Goal: Find specific page/section: Find specific page/section

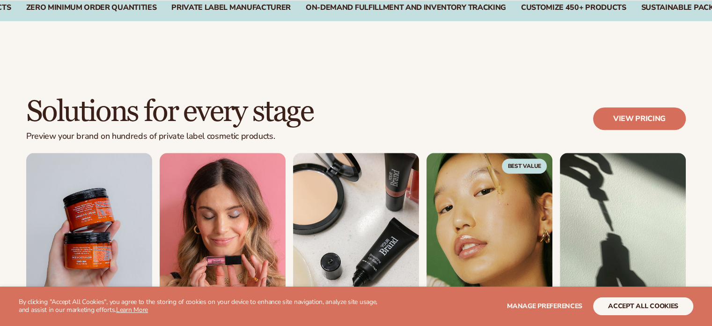
scroll to position [937, 0]
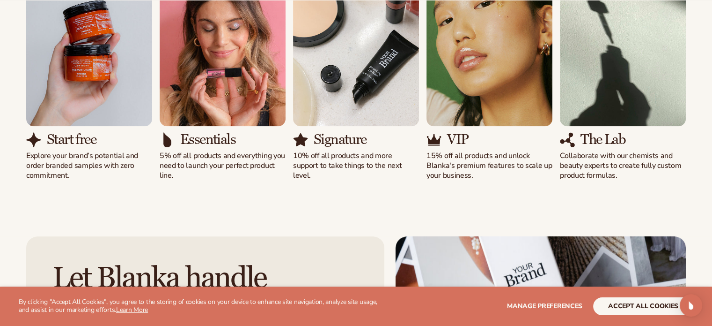
click at [651, 297] on section "WE USE COOKIES By clicking "Accept All Cookies", you agree to the storing of co…" at bounding box center [356, 305] width 712 height 39
click at [651, 307] on button "accept all cookies" at bounding box center [643, 306] width 100 height 18
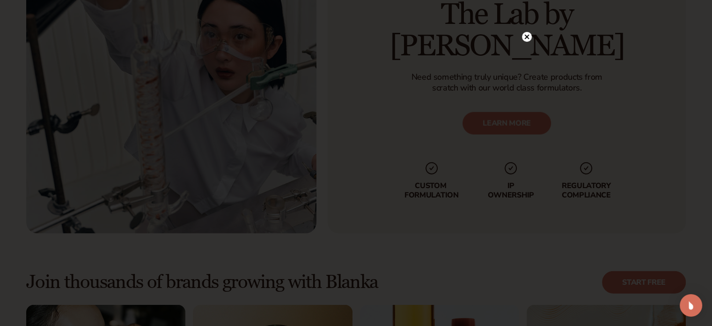
scroll to position [2311, 0]
click at [528, 56] on circle at bounding box center [527, 56] width 10 height 10
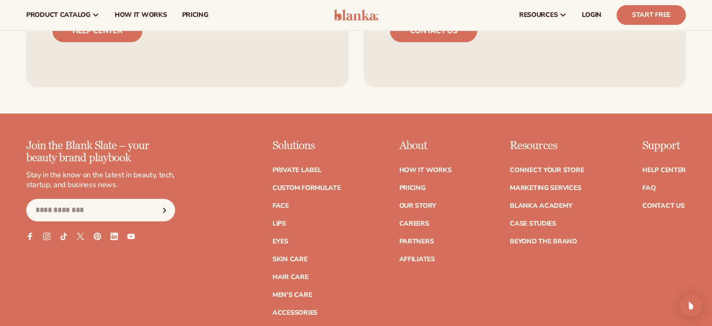
scroll to position [3707, 0]
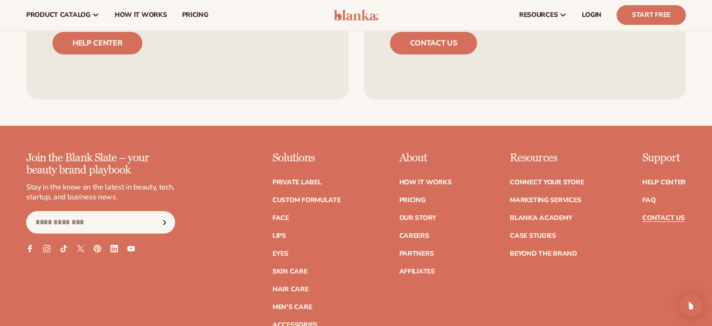
click at [648, 218] on link "Contact Us" at bounding box center [664, 218] width 42 height 7
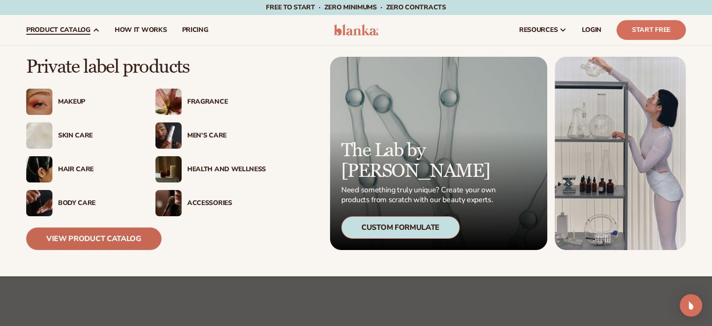
click at [98, 237] on link "View Product Catalog" at bounding box center [93, 238] width 135 height 22
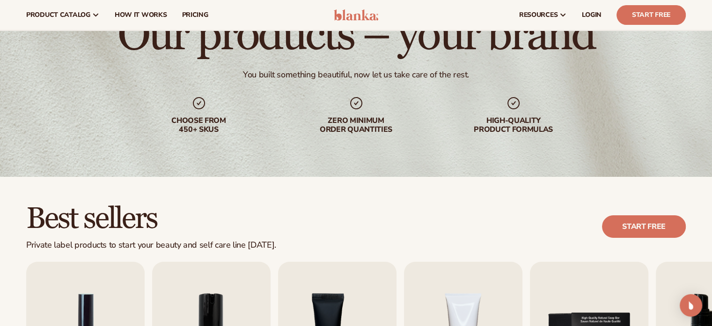
scroll to position [62, 0]
